Goal: Task Accomplishment & Management: Manage account settings

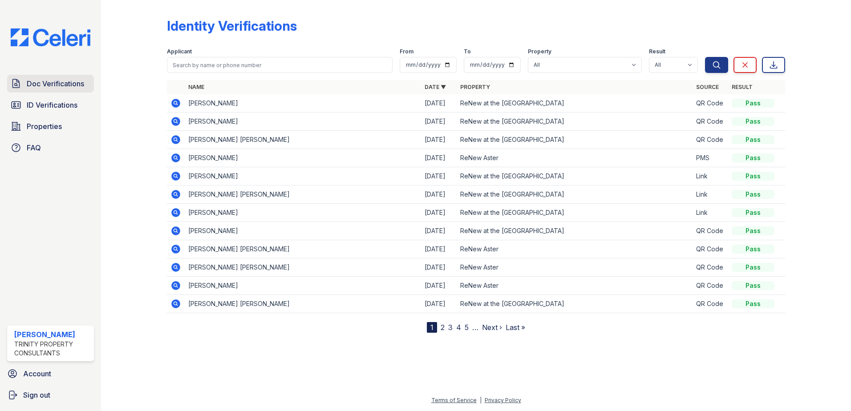
click at [35, 90] on link "Doc Verifications" at bounding box center [50, 84] width 87 height 18
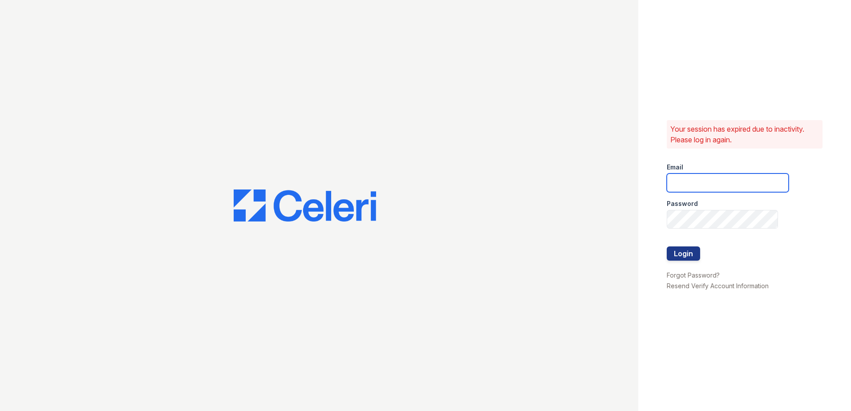
type input "sgasanov@trinity-pm.com"
click at [684, 261] on div at bounding box center [728, 265] width 122 height 9
click at [684, 254] on button "Login" at bounding box center [683, 254] width 33 height 14
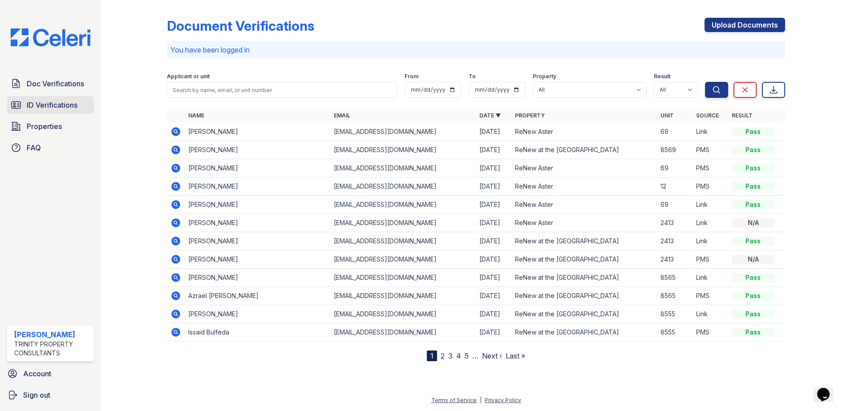
click at [54, 110] on span "ID Verifications" at bounding box center [52, 105] width 51 height 11
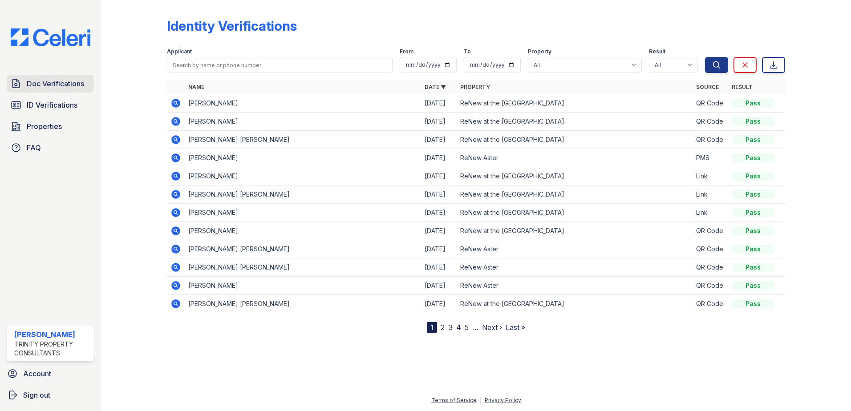
click at [54, 82] on span "Doc Verifications" at bounding box center [55, 83] width 57 height 11
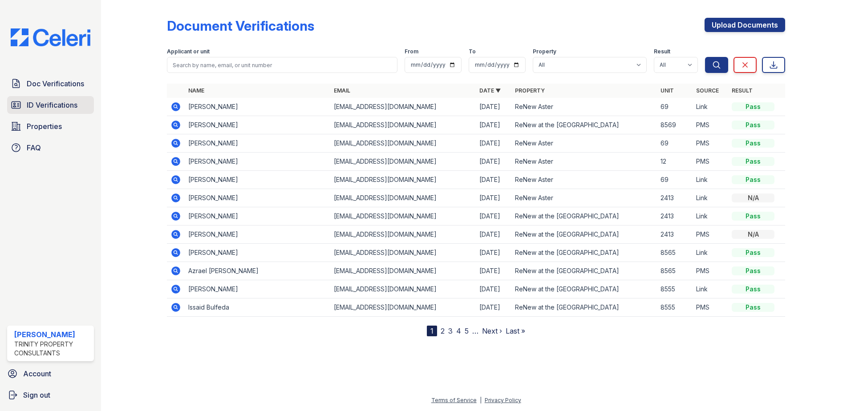
click at [53, 106] on span "ID Verifications" at bounding box center [52, 105] width 51 height 11
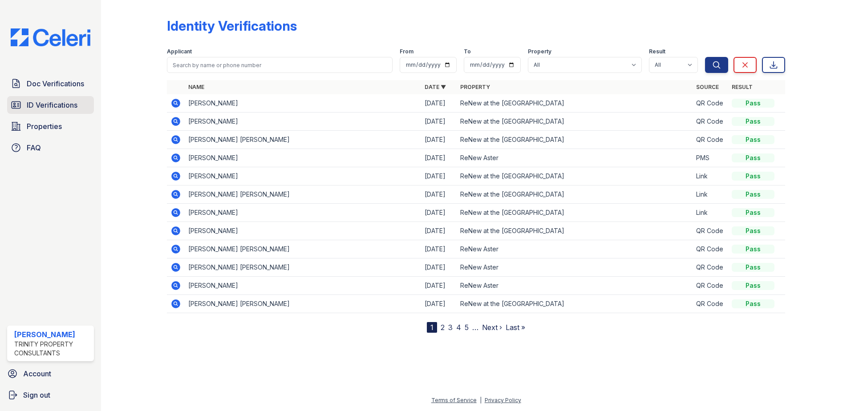
click at [59, 107] on span "ID Verifications" at bounding box center [52, 105] width 51 height 11
click at [58, 88] on span "Doc Verifications" at bounding box center [55, 83] width 57 height 11
